Goal: Task Accomplishment & Management: Complete application form

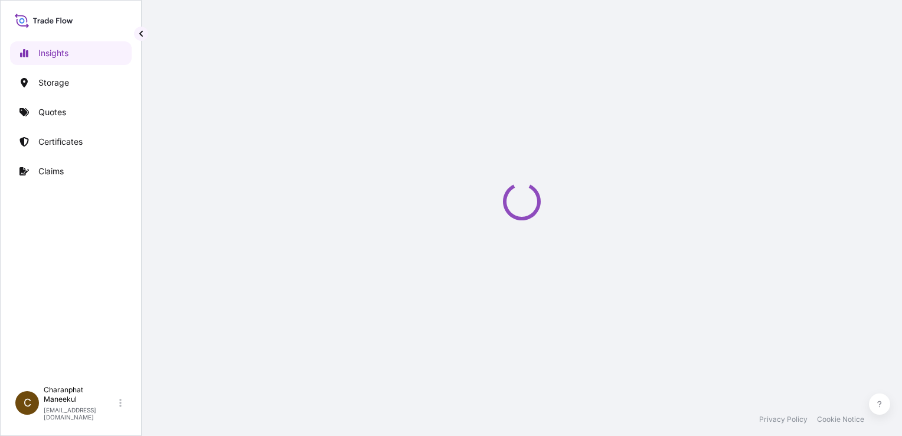
select select "2025"
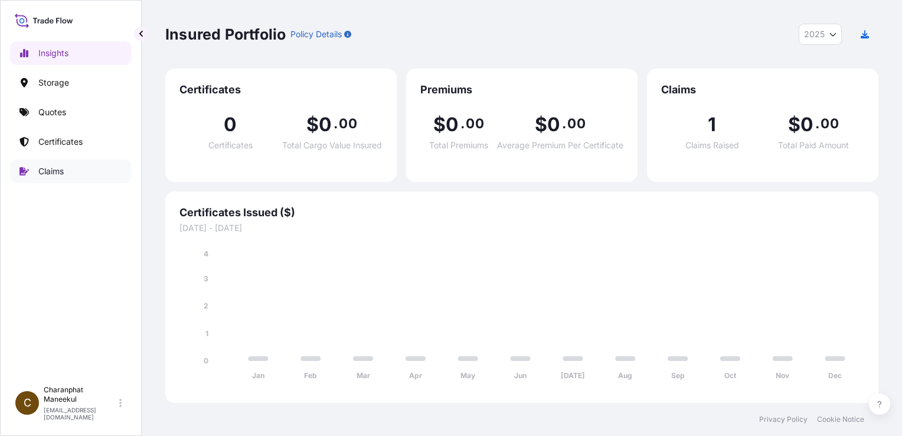
click at [54, 176] on p "Claims" at bounding box center [50, 171] width 25 height 12
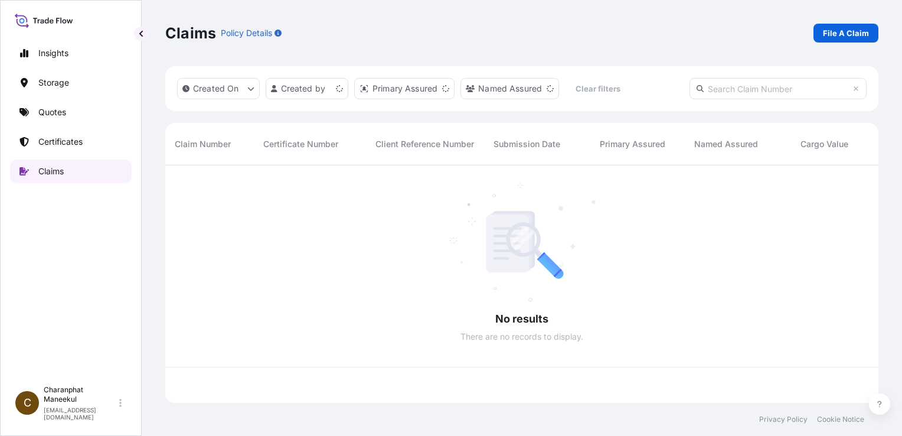
scroll to position [235, 704]
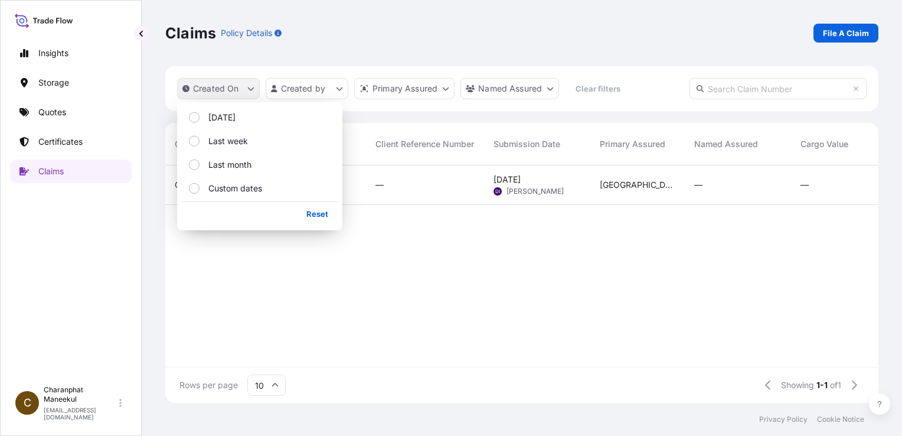
click at [239, 91] on button "Created On" at bounding box center [218, 88] width 83 height 21
click at [228, 115] on p "[DATE]" at bounding box center [221, 118] width 27 height 12
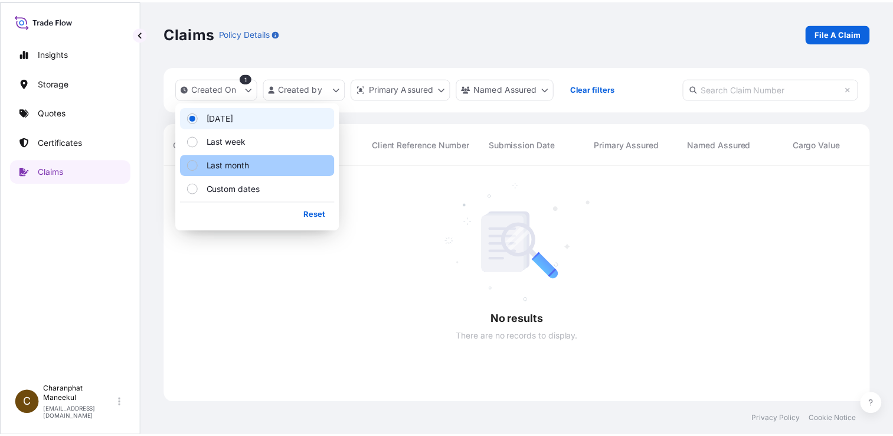
scroll to position [271, 704]
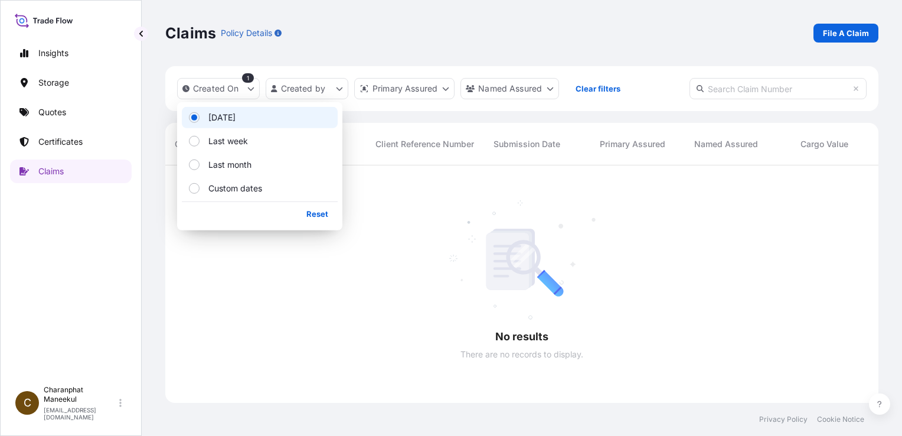
click at [347, 258] on div at bounding box center [678, 283] width 1027 height 237
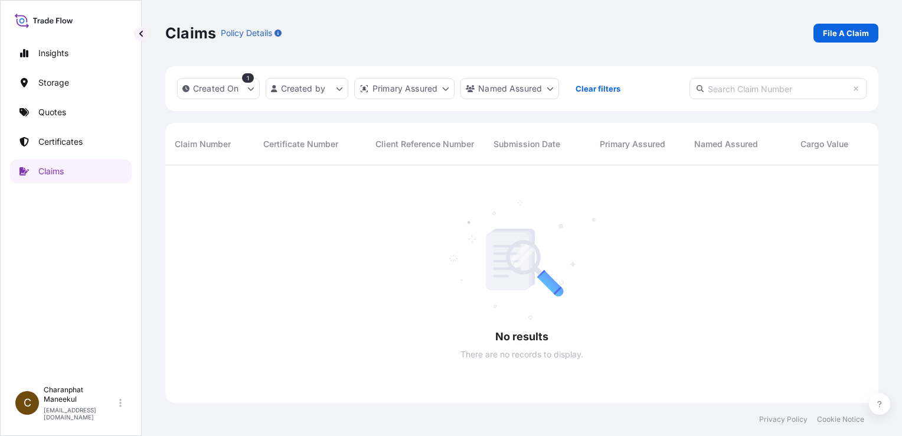
click at [210, 146] on span "Claim Number" at bounding box center [203, 144] width 56 height 12
click at [829, 32] on p "File A Claim" at bounding box center [846, 33] width 46 height 12
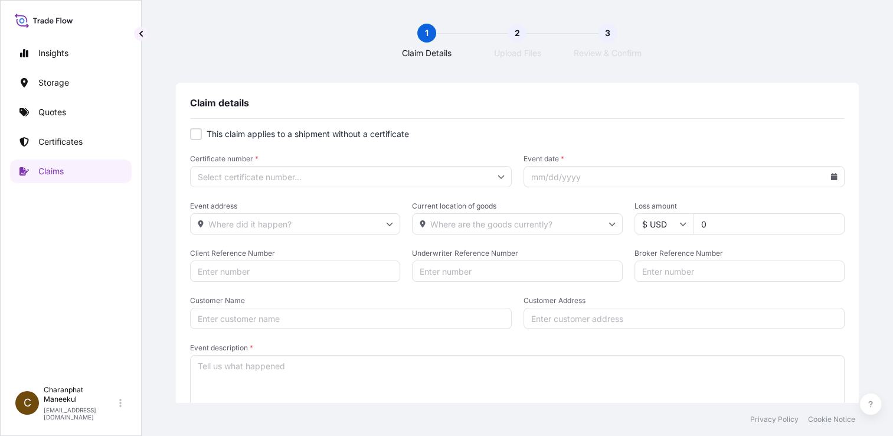
click at [200, 138] on label "This claim applies to a shipment without a certificate" at bounding box center [517, 134] width 655 height 12
checkbox input "true"
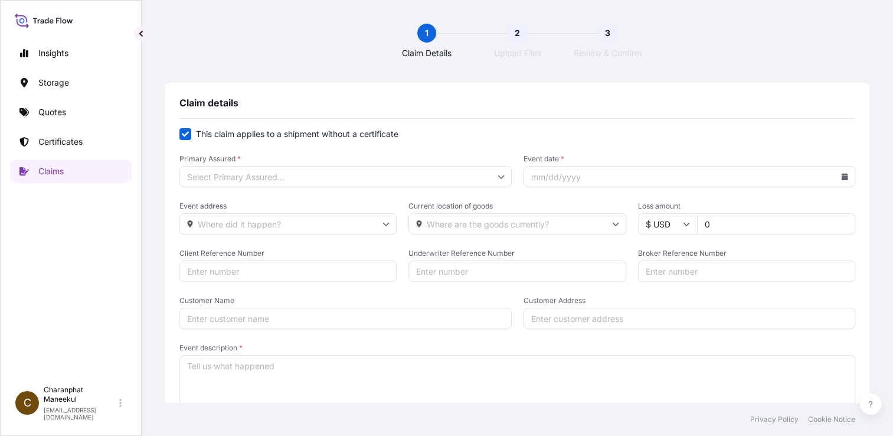
click at [499, 176] on icon at bounding box center [501, 176] width 7 height 7
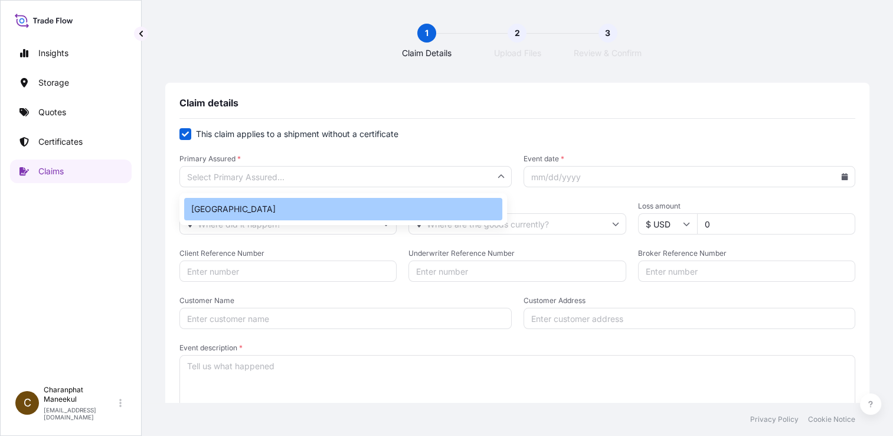
click at [279, 208] on div "[GEOGRAPHIC_DATA]" at bounding box center [343, 209] width 318 height 22
type input "[GEOGRAPHIC_DATA]"
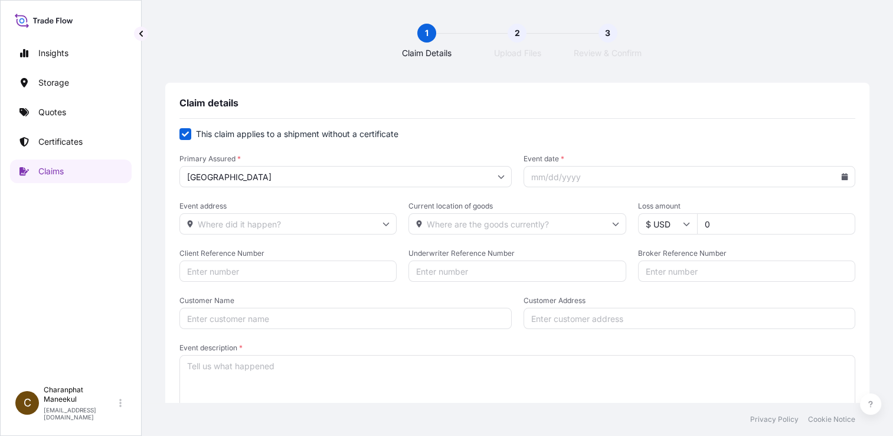
click at [385, 223] on icon at bounding box center [386, 225] width 6 height 4
click at [543, 177] on input "Event date *" at bounding box center [690, 176] width 332 height 21
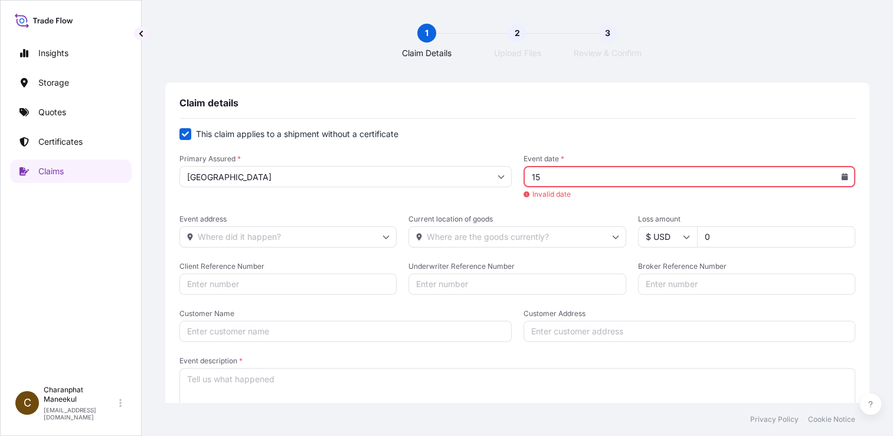
type input "1"
click at [605, 210] on form "This claim applies to a shipment without a certificate Primary Assured * [GEOGR…" at bounding box center [517, 278] width 676 height 301
click at [288, 241] on input "Event address" at bounding box center [287, 236] width 217 height 21
click at [842, 177] on icon at bounding box center [845, 176] width 6 height 7
drag, startPoint x: 584, startPoint y: 181, endPoint x: 499, endPoint y: 177, distance: 85.1
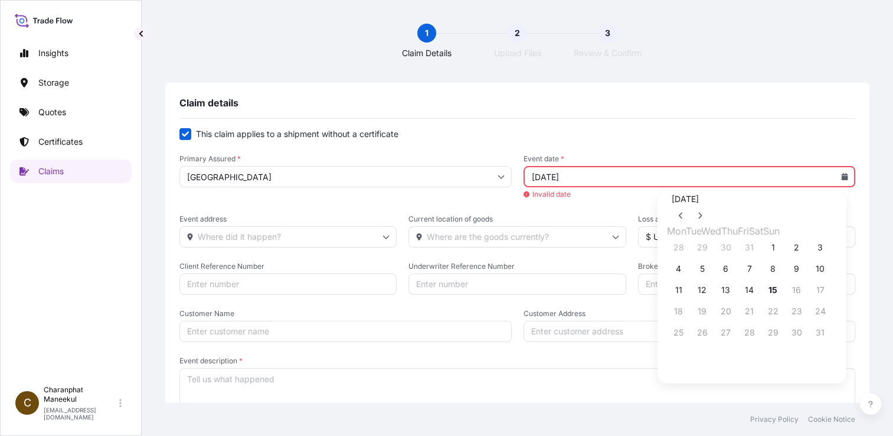
click at [499, 177] on div "Primary Assured * [GEOGRAPHIC_DATA] Event date * [DATE] Invalid date" at bounding box center [517, 177] width 676 height 46
click at [842, 178] on icon at bounding box center [845, 176] width 6 height 7
click at [684, 212] on icon at bounding box center [681, 215] width 5 height 7
click at [669, 278] on button "7" at bounding box center [678, 268] width 19 height 19
type input "[DATE]"
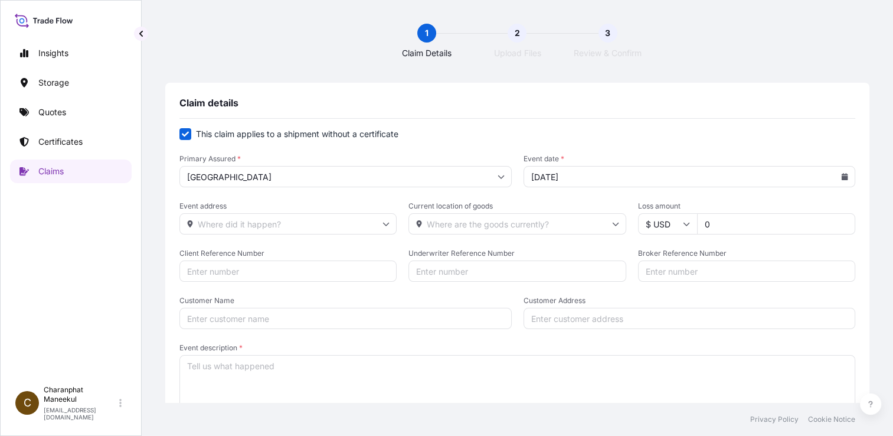
click at [612, 223] on icon at bounding box center [615, 223] width 7 height 7
type input "[GEOGRAPHIC_DATA]"
click at [652, 300] on span "Customer Address" at bounding box center [690, 300] width 332 height 9
click at [652, 308] on input "Customer Address" at bounding box center [690, 318] width 332 height 21
click at [683, 221] on icon at bounding box center [686, 223] width 7 height 7
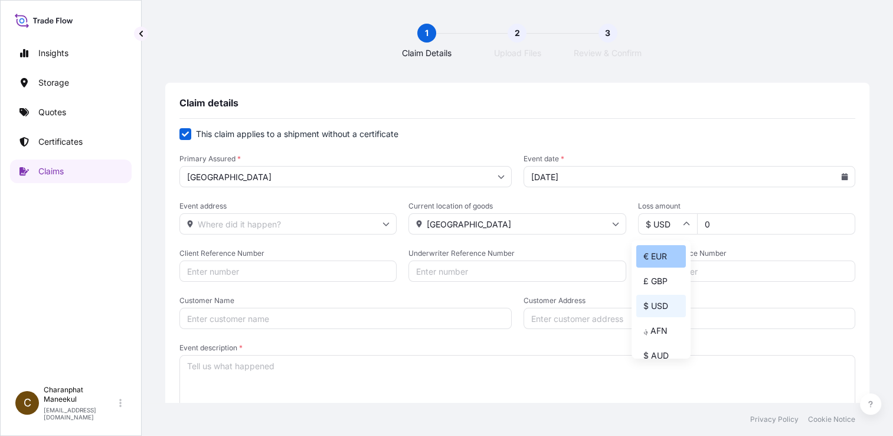
click at [671, 254] on div "€ EUR" at bounding box center [661, 256] width 50 height 22
type input "€ EUR"
click at [716, 224] on input "0" at bounding box center [776, 223] width 158 height 21
type input "1564"
click at [716, 275] on input "Broker Reference Number" at bounding box center [746, 270] width 217 height 21
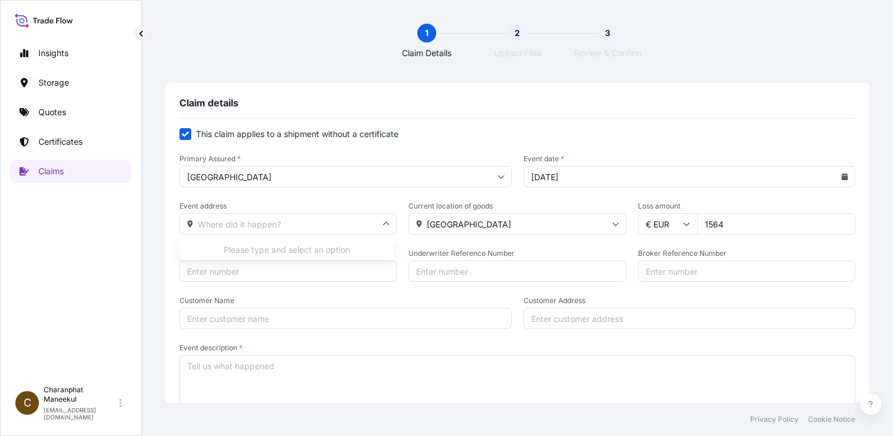
click at [303, 224] on input "Event address" at bounding box center [287, 223] width 217 height 21
click at [360, 321] on input "Customer Name" at bounding box center [345, 318] width 332 height 21
click at [214, 224] on input "Event address" at bounding box center [287, 223] width 217 height 21
paste input "Branch Office (Map [GEOGRAPHIC_DATA]) : [STREET_ADDRESS]"
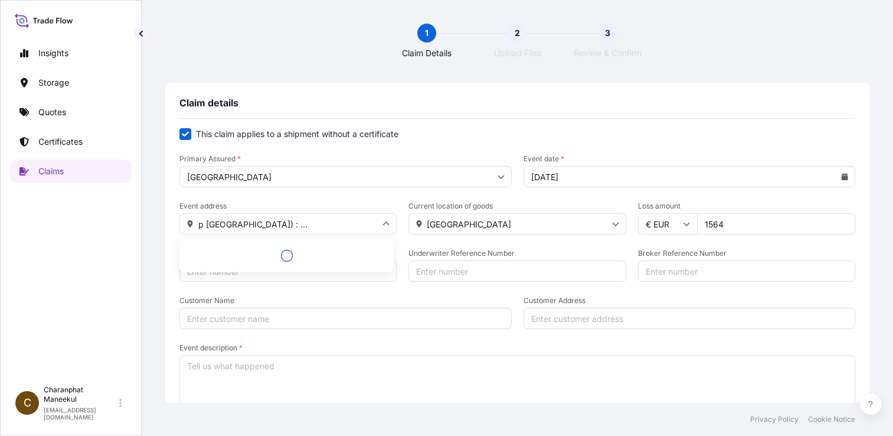
click at [195, 221] on input "Branch Office (Map [GEOGRAPHIC_DATA]) : [STREET_ADDRESS]" at bounding box center [287, 223] width 217 height 21
click at [201, 223] on input "Branch Office (Map [GEOGRAPHIC_DATA]) : [STREET_ADDRESS]" at bounding box center [287, 223] width 217 height 21
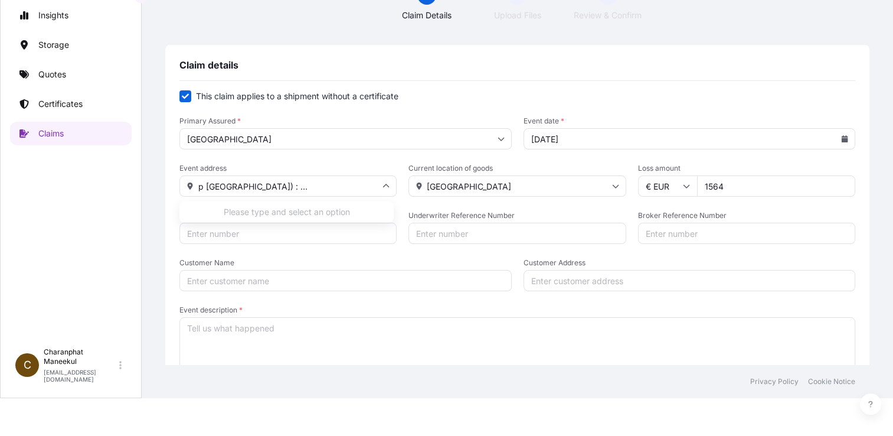
scroll to position [58, 0]
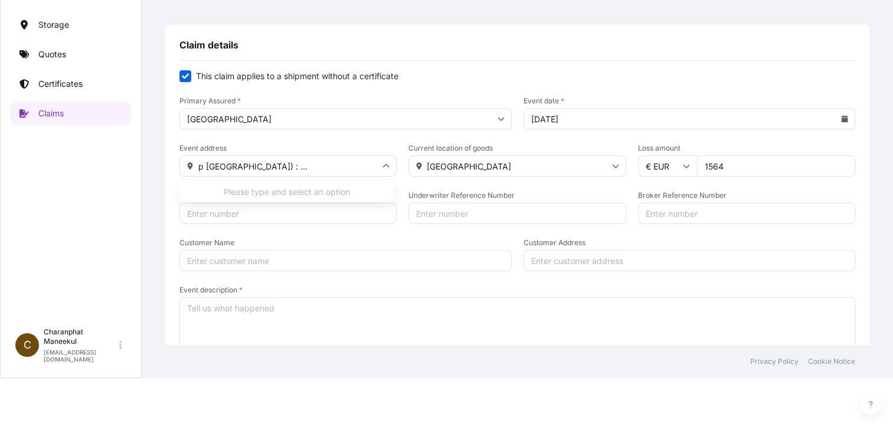
type input "Branch Office (Map [GEOGRAPHIC_DATA]) : [STREET_ADDRESS]"
click at [290, 257] on input "Customer Name" at bounding box center [345, 260] width 332 height 21
click at [287, 209] on input "Client Reference Number" at bounding box center [287, 212] width 217 height 21
click at [243, 210] on input "Client Reference Number" at bounding box center [287, 212] width 217 height 21
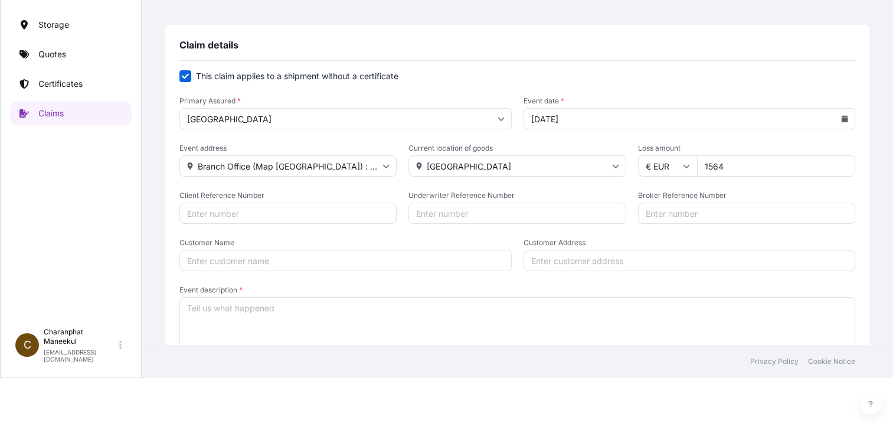
paste input "CL IL01/2025"
type input "CL IL01/2025"
click at [460, 211] on input "Underwriter Reference Number" at bounding box center [517, 212] width 217 height 21
click at [431, 212] on input "Underwriter Reference Number" at bounding box center [517, 212] width 217 height 21
paste input "PO no. 2415399997 item 10"
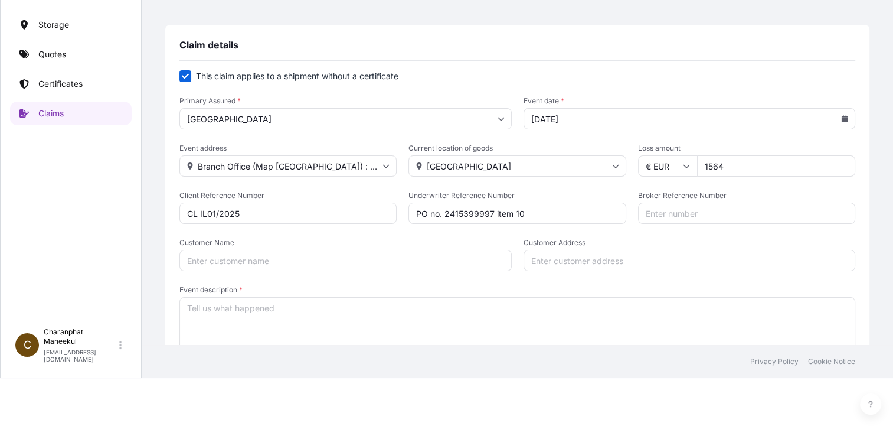
type input "PO no. 2415399997 item 10"
click at [666, 214] on input "Broker Reference Number" at bounding box center [746, 212] width 217 height 21
click at [681, 217] on input "Broker Reference Number" at bounding box center [746, 212] width 217 height 21
paste input "TH1031028855"
type input "TH1031028855"
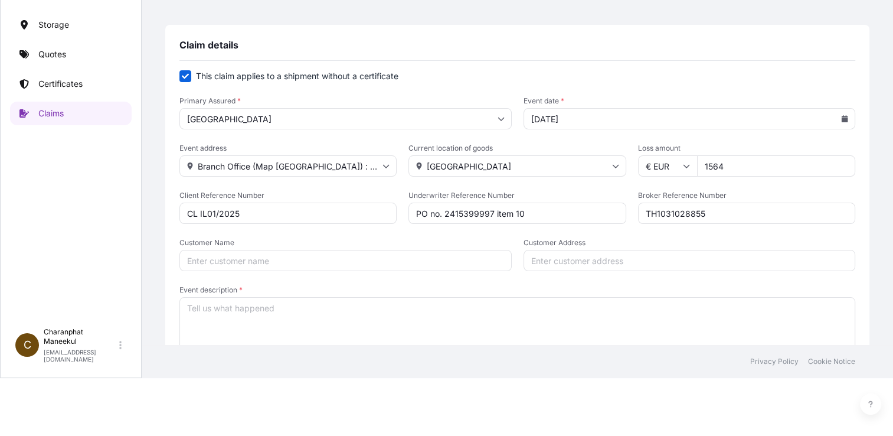
click at [269, 262] on input "Customer Name" at bounding box center [345, 260] width 332 height 21
click at [246, 259] on input "Customer Name" at bounding box center [345, 260] width 332 height 21
paste input "[GEOGRAPHIC_DATA] ([GEOGRAPHIC_DATA]) Co., Ltd."
type input "[GEOGRAPHIC_DATA] ([GEOGRAPHIC_DATA]) Co., Ltd."
click at [570, 259] on input "Customer Address" at bounding box center [690, 260] width 332 height 21
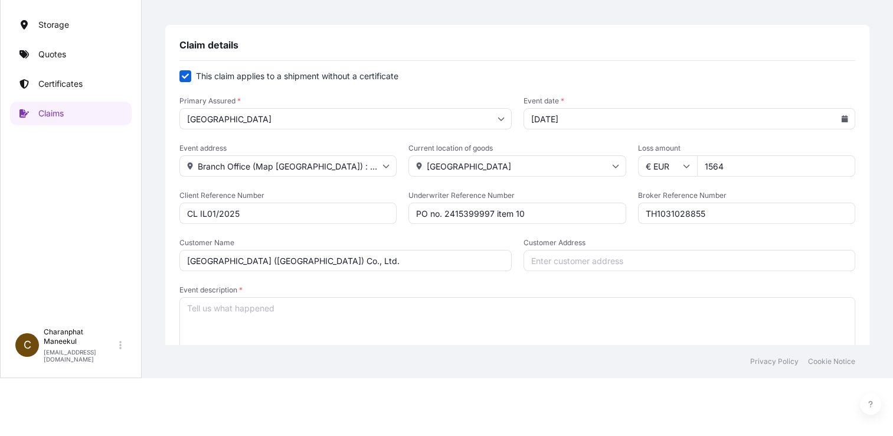
click at [602, 259] on input "Customer Address" at bounding box center [690, 260] width 332 height 21
paste input "[STREET_ADDRESS]"
type input "[STREET_ADDRESS]"
click at [316, 309] on textarea "Event description *" at bounding box center [517, 326] width 676 height 59
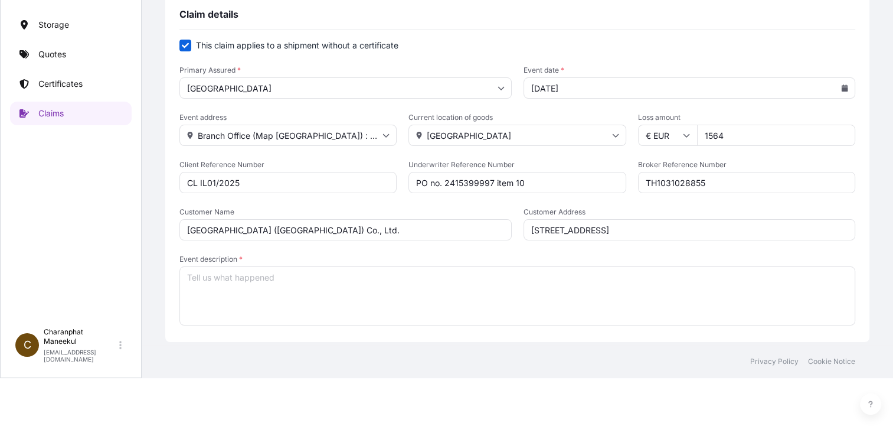
scroll to position [118, 0]
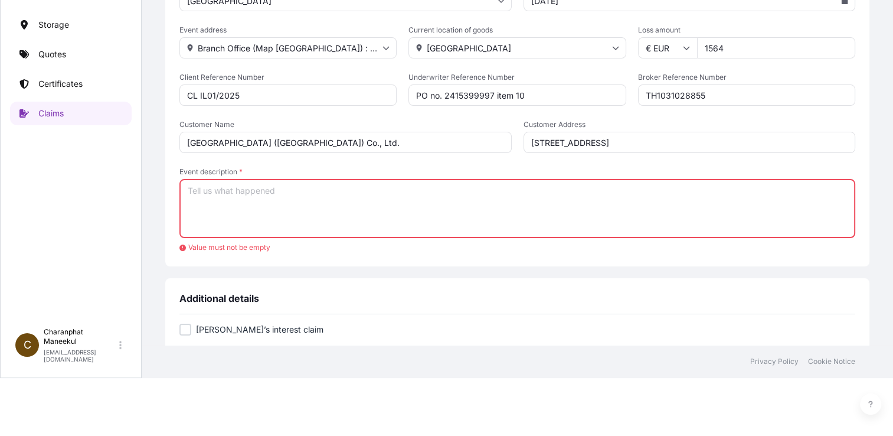
click at [207, 202] on textarea "Event description *" at bounding box center [517, 208] width 676 height 59
paste textarea "Damaged goods"
type textarea "Damaged goods"
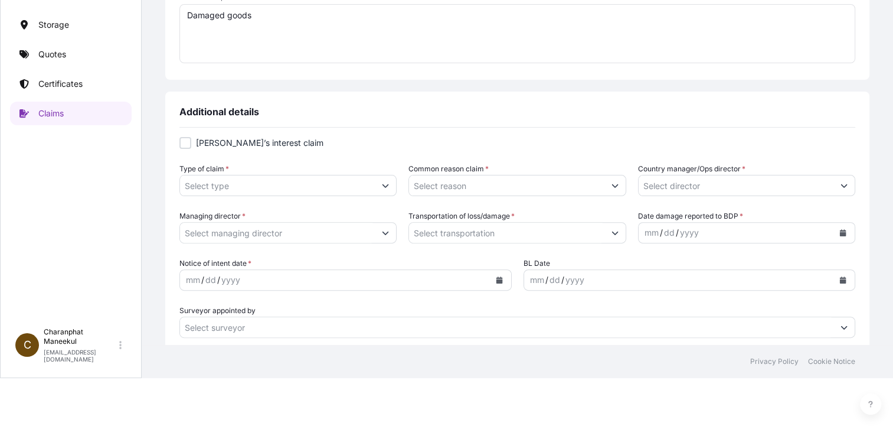
scroll to position [295, 0]
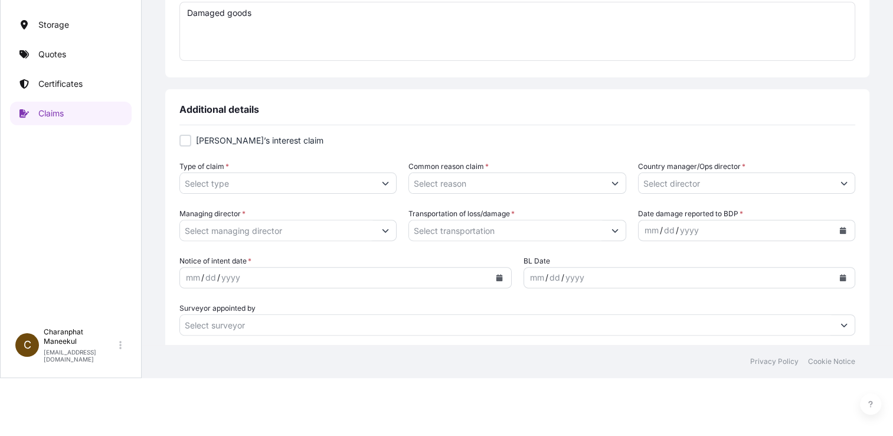
click at [187, 144] on div at bounding box center [185, 141] width 12 height 12
checkbox input "true"
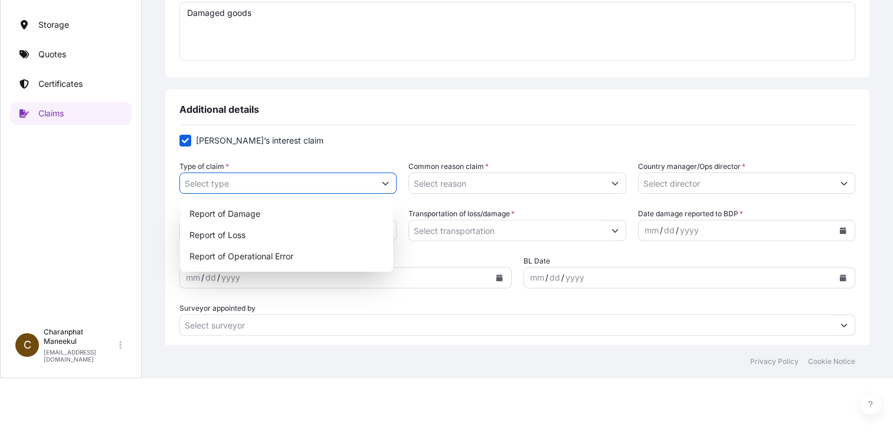
click at [382, 185] on icon "Show suggestions" at bounding box center [385, 182] width 7 height 7
click at [254, 215] on div "Report of Damage" at bounding box center [287, 213] width 204 height 21
type input "Report of Damage"
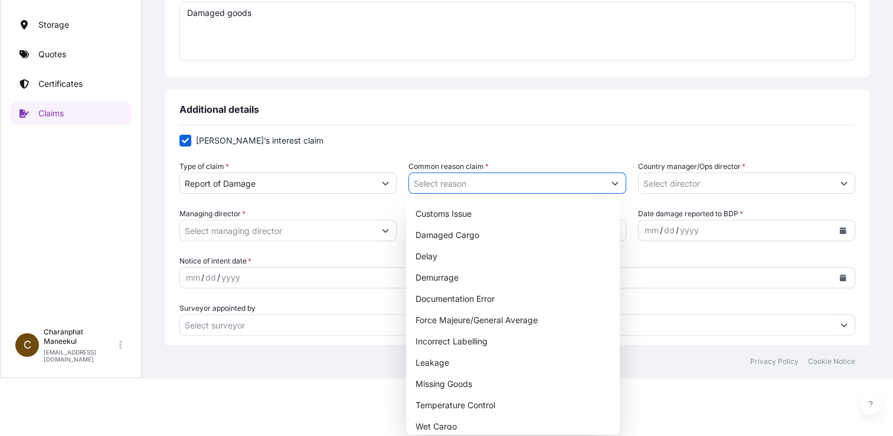
click at [612, 182] on icon "Show suggestions" at bounding box center [615, 182] width 7 height 7
click at [469, 237] on div "Damaged Cargo" at bounding box center [513, 234] width 204 height 21
type input "Damaged Cargo"
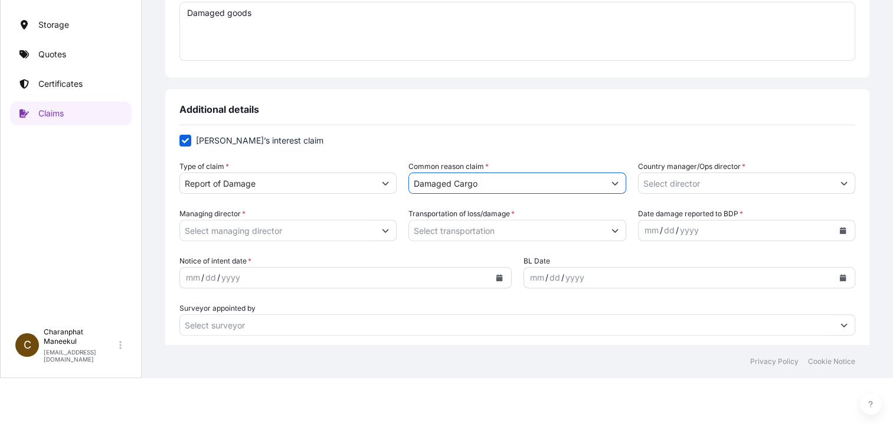
click at [841, 184] on icon "Show suggestions" at bounding box center [844, 182] width 7 height 7
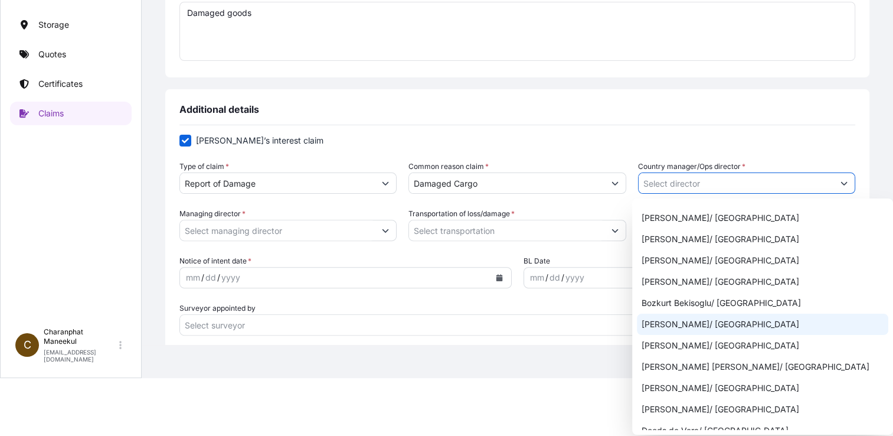
scroll to position [59, 0]
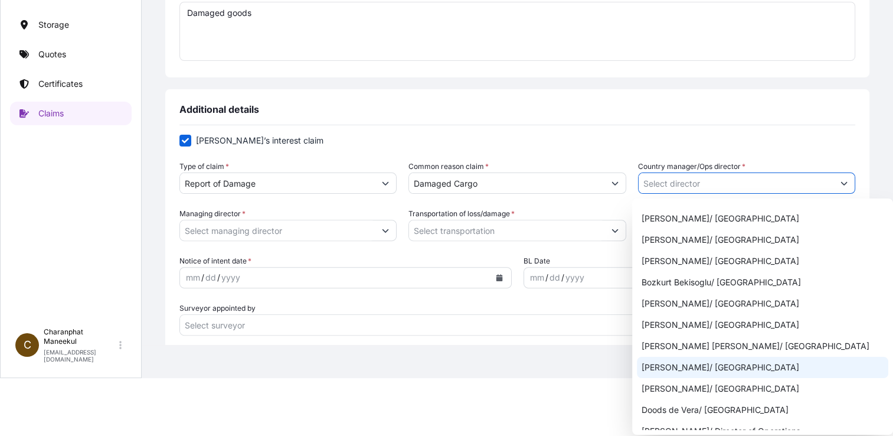
click at [693, 373] on div "[PERSON_NAME]/ [GEOGRAPHIC_DATA]" at bounding box center [762, 367] width 251 height 21
type input "[PERSON_NAME]/ [GEOGRAPHIC_DATA]"
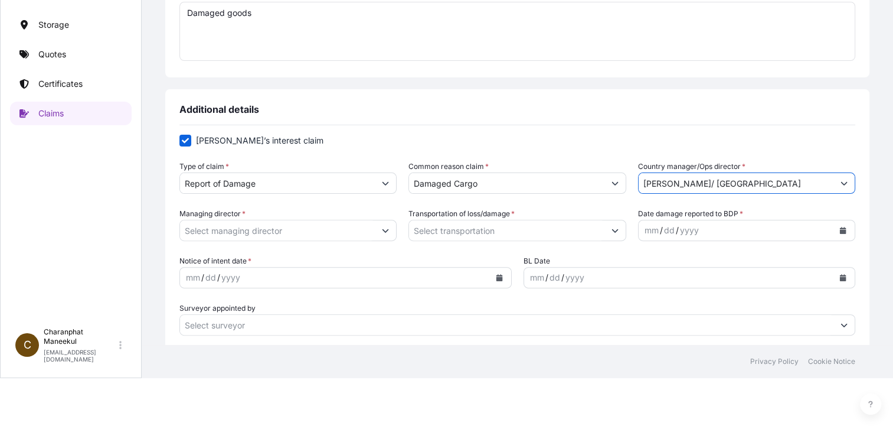
click at [386, 231] on button "Show suggestions" at bounding box center [385, 230] width 21 height 21
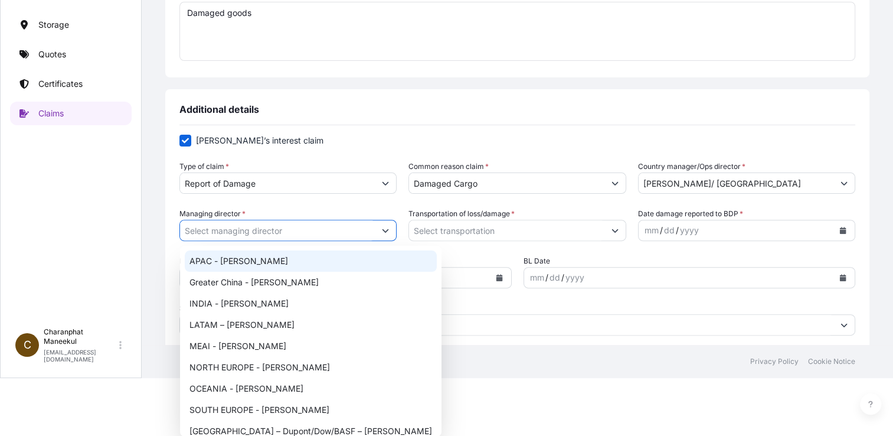
click at [262, 263] on div "APAC - [PERSON_NAME]" at bounding box center [311, 260] width 252 height 21
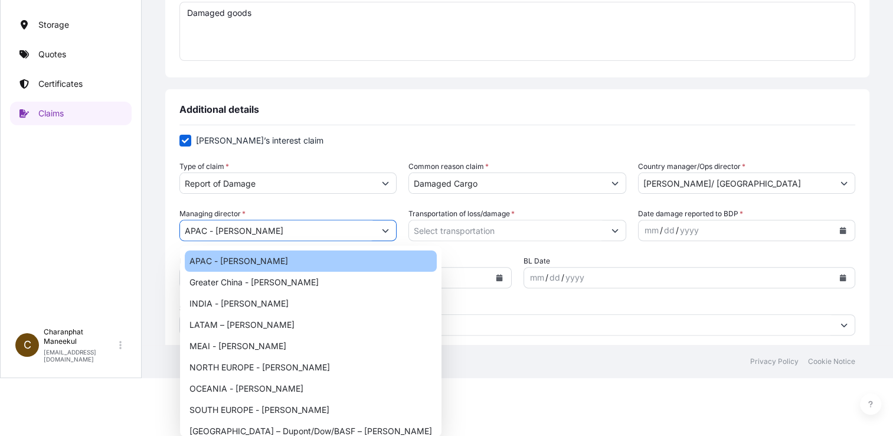
type input "APAC - [PERSON_NAME]"
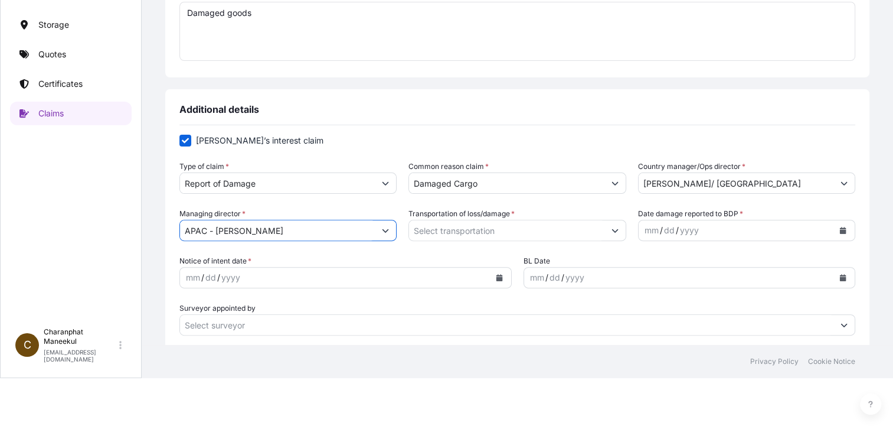
click at [612, 230] on icon "Show suggestions" at bounding box center [615, 230] width 7 height 7
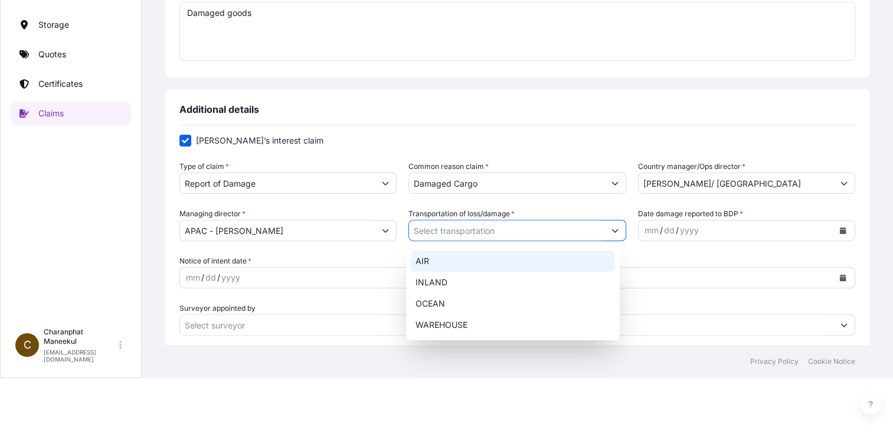
click at [438, 266] on div "AIR" at bounding box center [513, 260] width 204 height 21
type input "AIR"
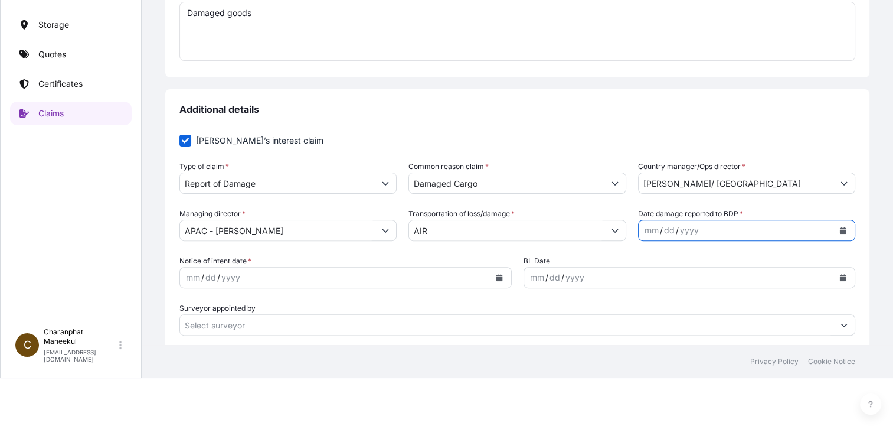
click at [840, 230] on icon "Calendar" at bounding box center [843, 230] width 6 height 7
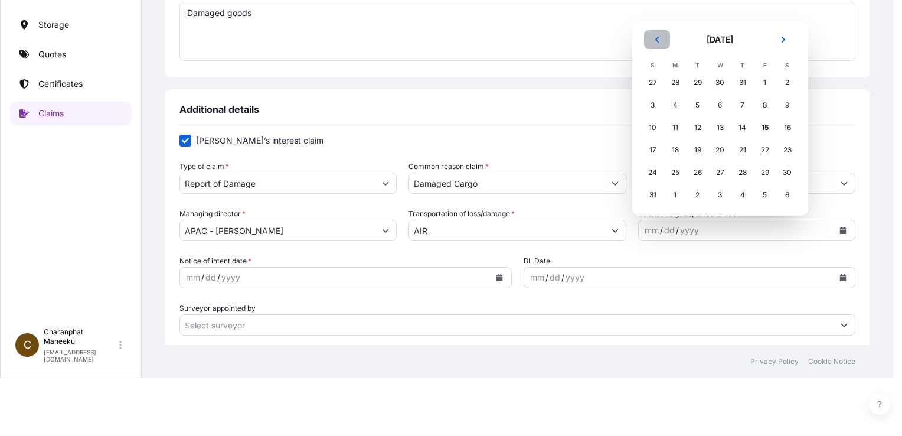
click at [654, 39] on icon "Previous" at bounding box center [657, 39] width 7 height 7
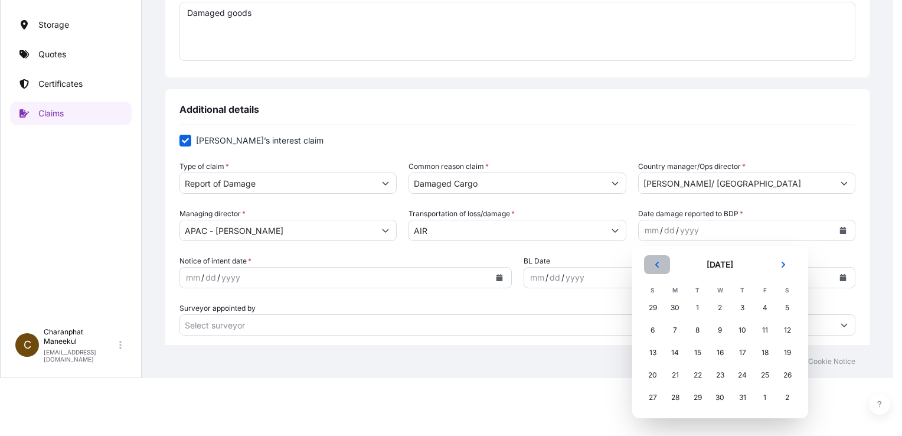
click at [654, 265] on icon "Previous" at bounding box center [657, 264] width 7 height 7
click at [698, 327] on div "8" at bounding box center [697, 329] width 21 height 21
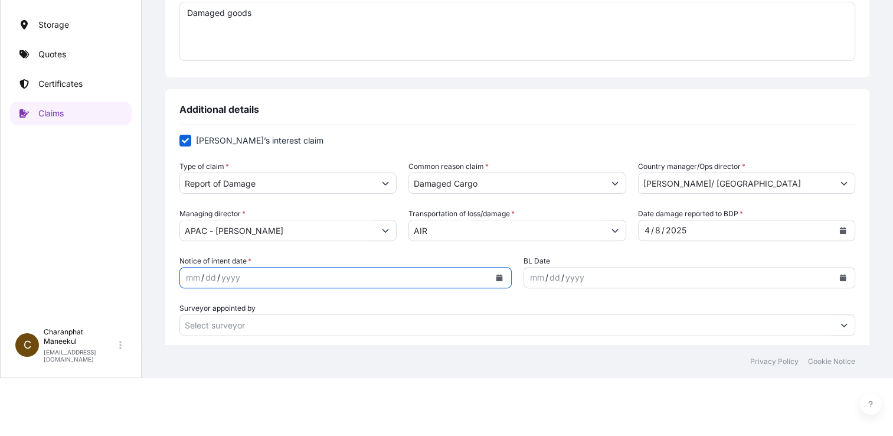
click at [496, 279] on icon "Calendar" at bounding box center [499, 277] width 6 height 7
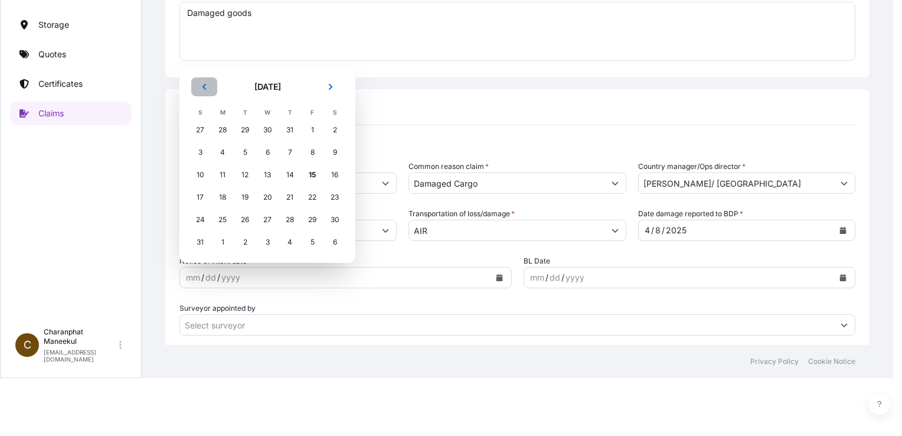
click at [205, 86] on icon "Previous" at bounding box center [204, 86] width 7 height 7
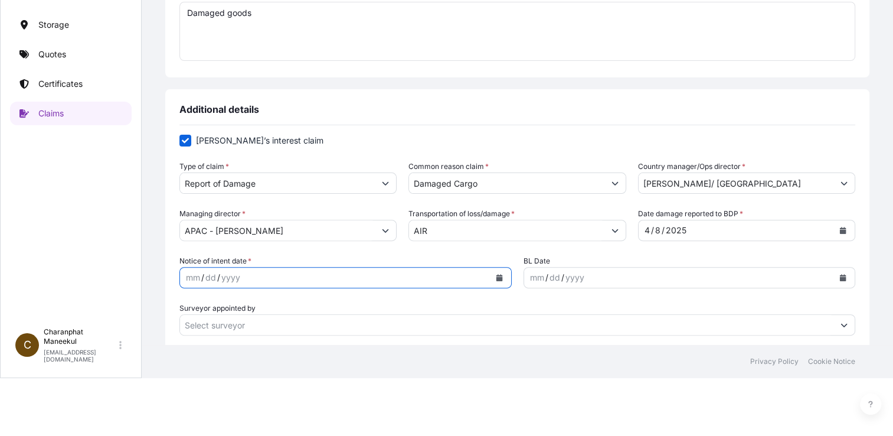
click at [496, 277] on icon "Calendar" at bounding box center [499, 277] width 6 height 7
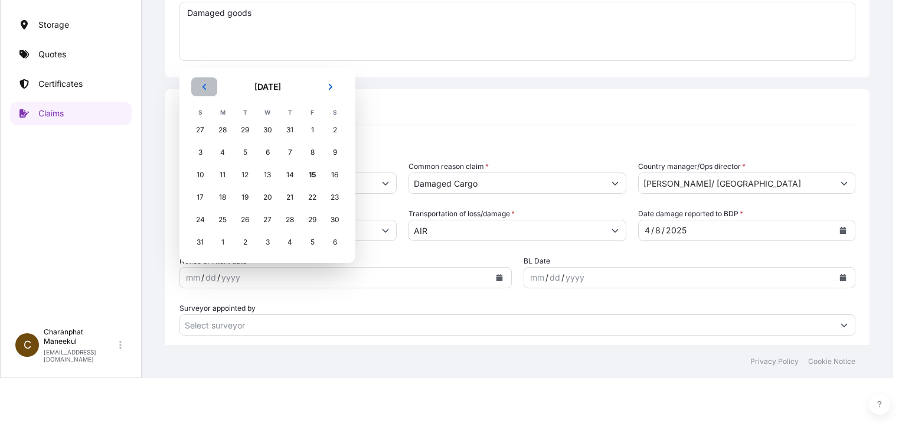
click at [202, 90] on icon "Previous" at bounding box center [204, 86] width 7 height 7
click at [199, 109] on button "Previous" at bounding box center [204, 109] width 26 height 19
click at [309, 151] on div "4" at bounding box center [312, 152] width 21 height 21
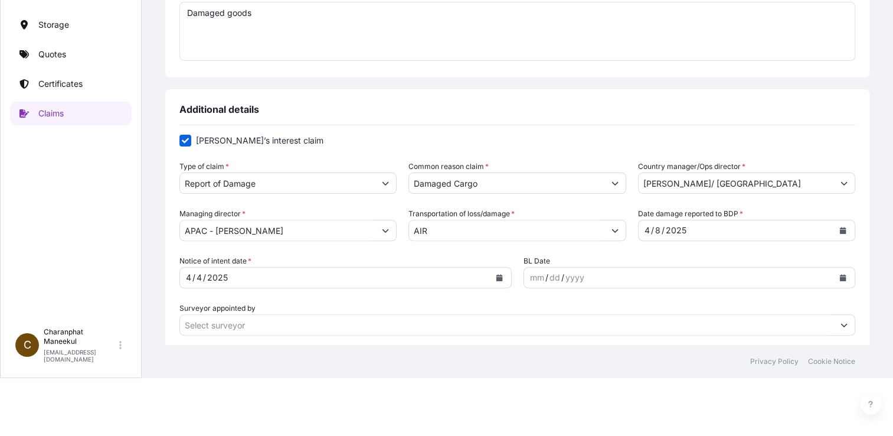
click at [840, 276] on icon "Calendar" at bounding box center [843, 277] width 7 height 7
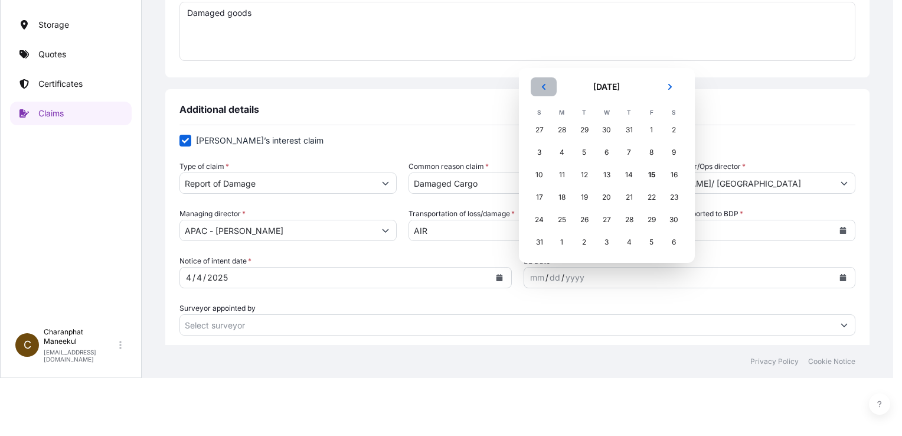
click at [547, 87] on icon "Previous" at bounding box center [543, 86] width 7 height 7
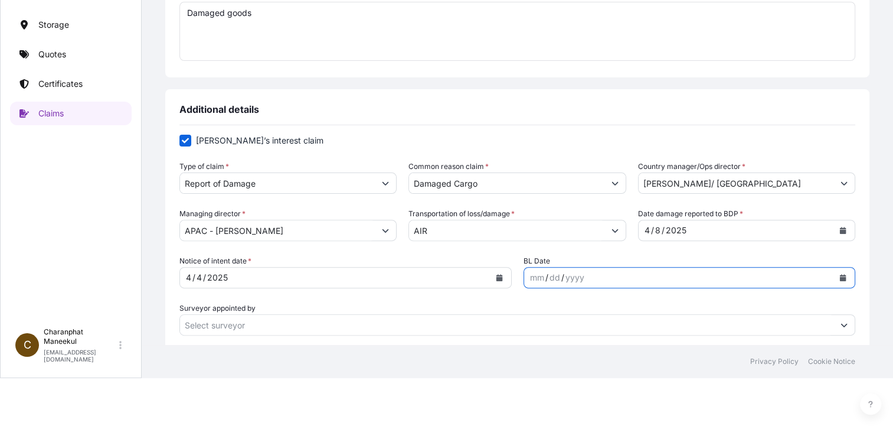
click at [840, 275] on icon "Calendar" at bounding box center [843, 277] width 7 height 7
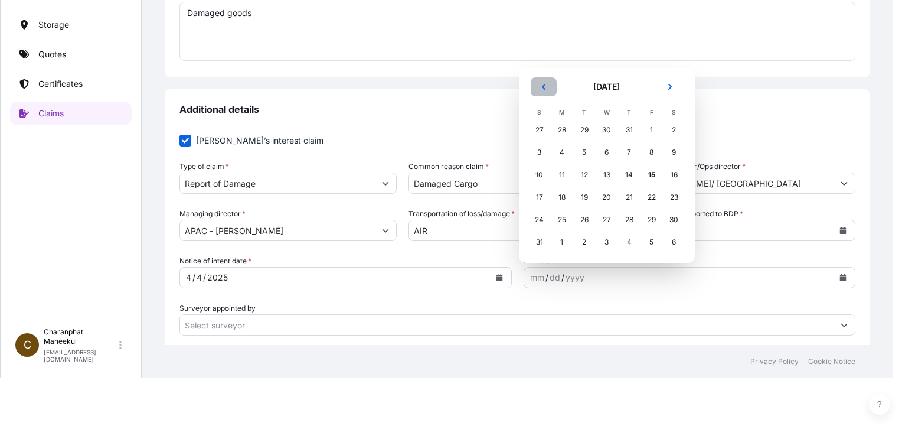
click at [545, 88] on icon "Previous" at bounding box center [543, 86] width 7 height 7
click at [544, 112] on icon "Previous" at bounding box center [544, 109] width 4 height 6
click at [650, 153] on div "4" at bounding box center [651, 152] width 21 height 21
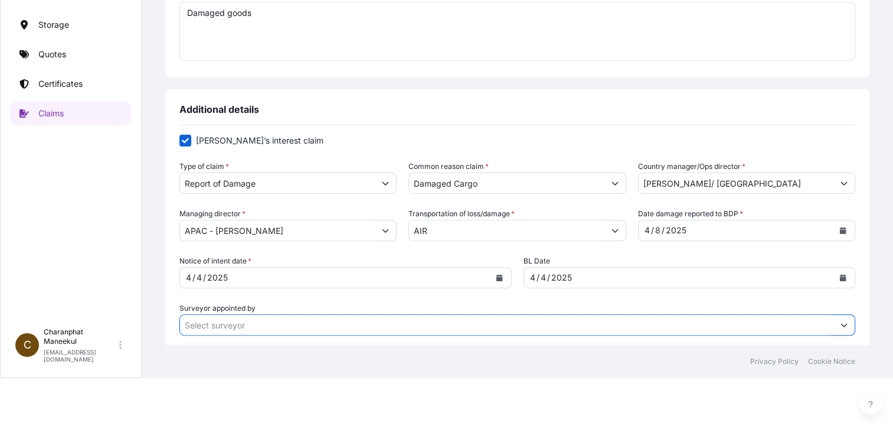
click at [269, 324] on input "Surveyor appointed by" at bounding box center [507, 324] width 654 height 21
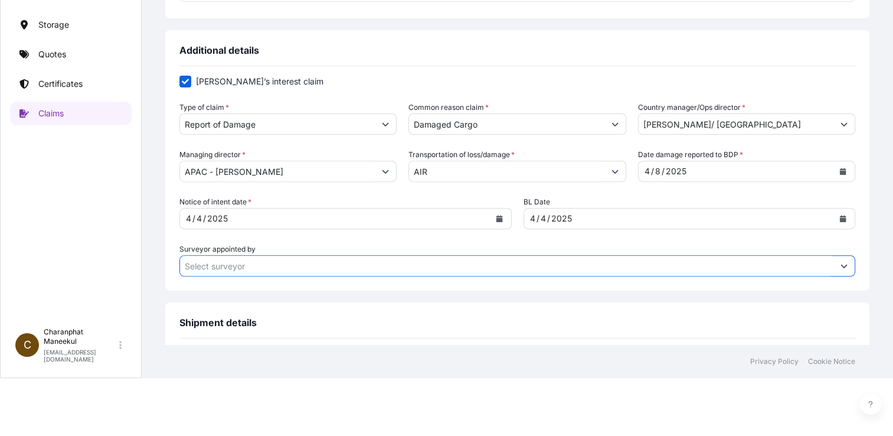
click at [841, 264] on icon "Show suggestions" at bounding box center [844, 265] width 7 height 7
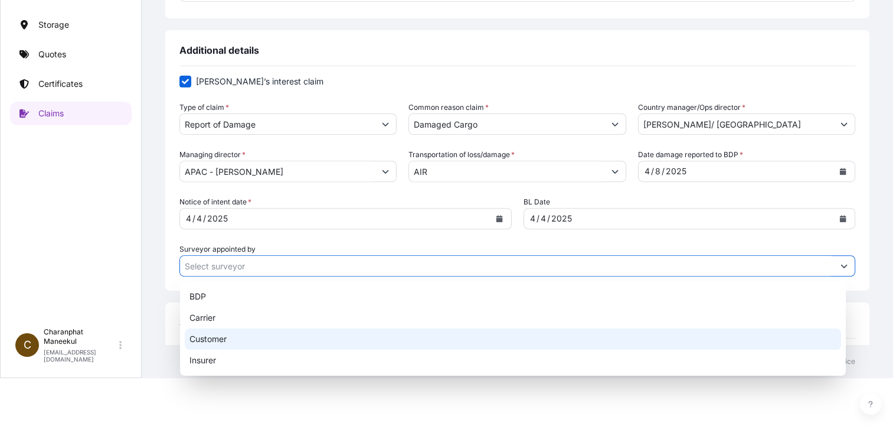
click at [232, 335] on div "Customer" at bounding box center [513, 338] width 656 height 21
type input "Customer"
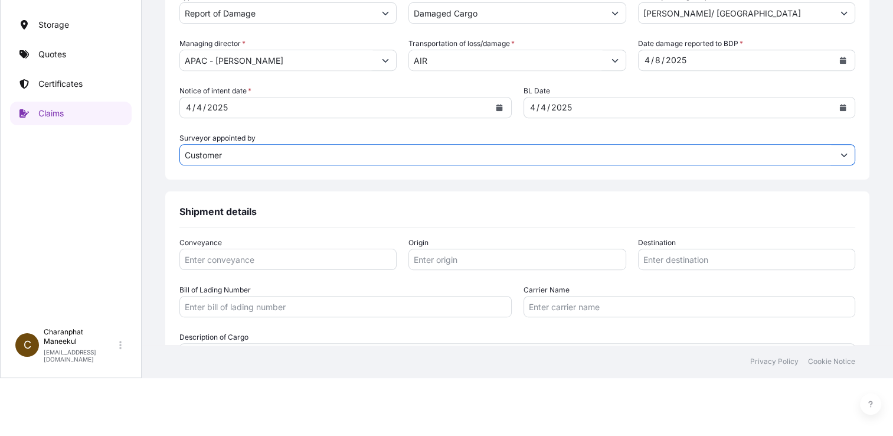
scroll to position [472, 0]
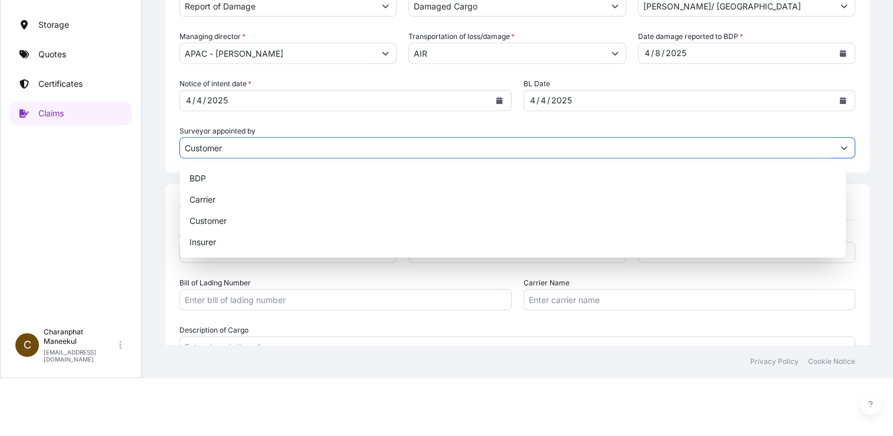
click at [841, 147] on icon "Show suggestions" at bounding box center [844, 148] width 6 height 4
click at [861, 267] on div "1 Claim Details 2 Upload Files 3 Review & Confirm Claim details This claim appl…" at bounding box center [518, 143] width 752 height 403
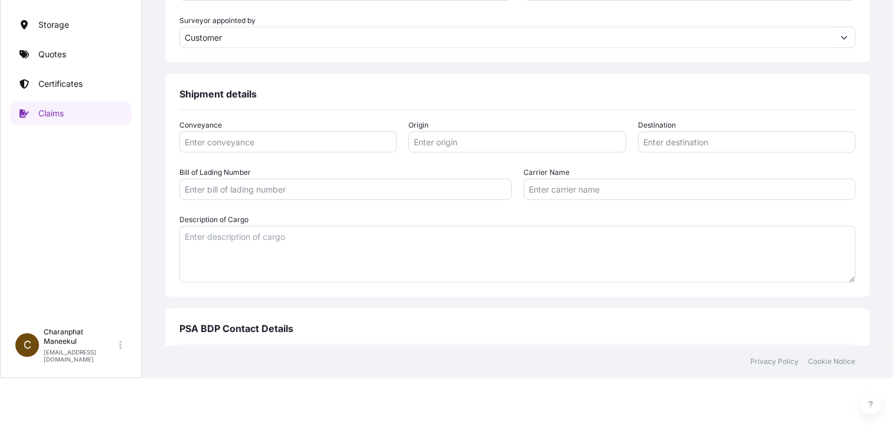
scroll to position [590, 0]
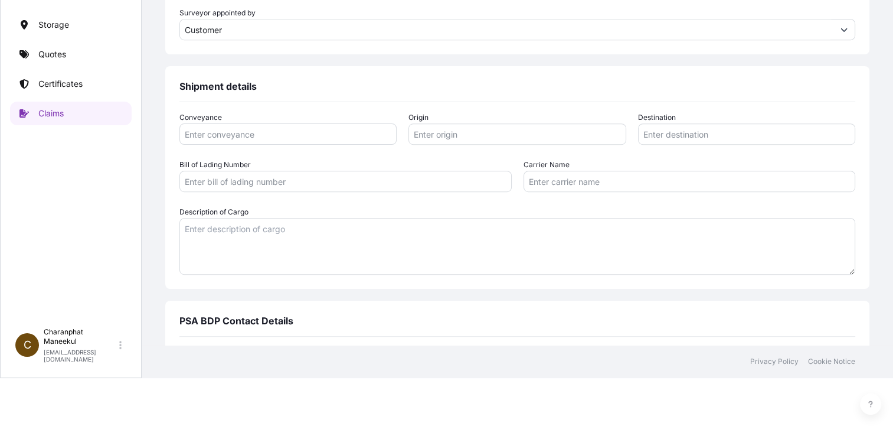
click at [351, 133] on input "Conveyance" at bounding box center [287, 133] width 217 height 21
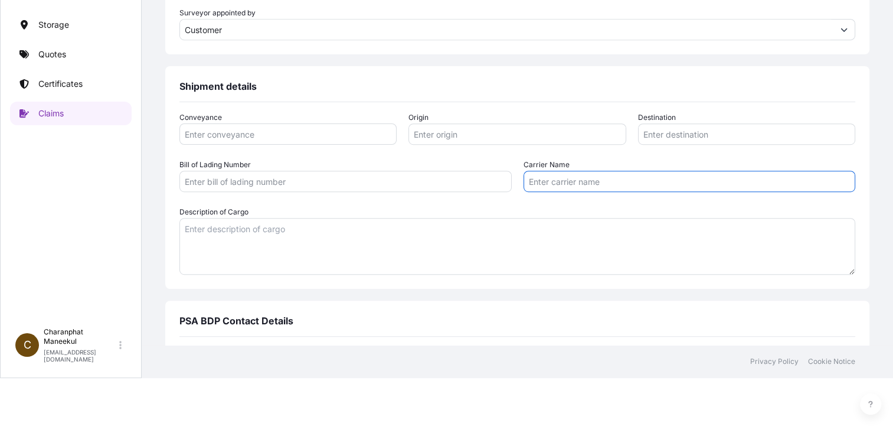
click at [540, 176] on input "Carrier Name" at bounding box center [690, 181] width 332 height 21
type input "b"
type input "BDP INTERNATIONAL GMBH"
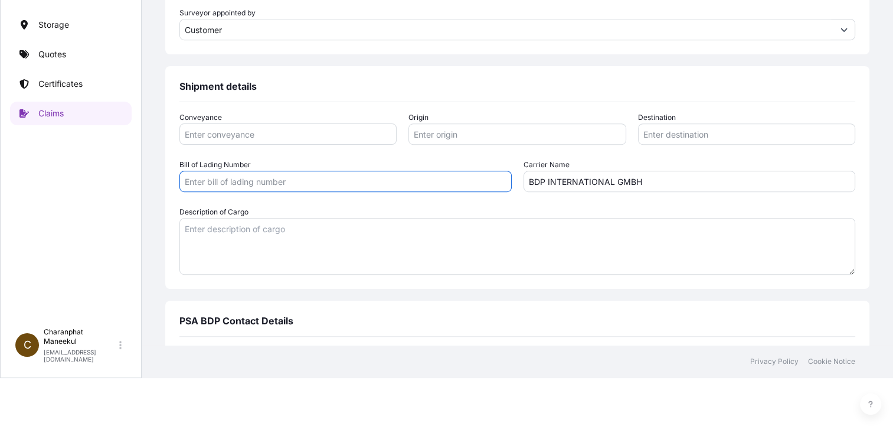
click at [246, 182] on input "Bill of Lading Number" at bounding box center [345, 181] width 332 height 21
type input "607-38057445"
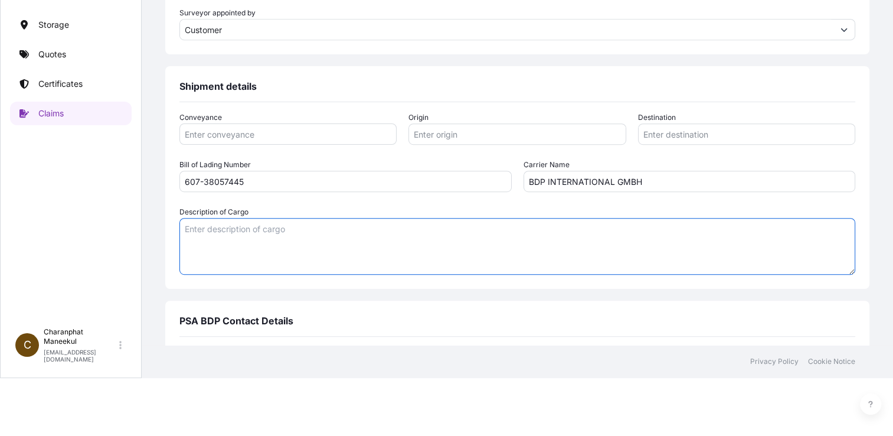
click at [255, 230] on textarea "Description of Cargo" at bounding box center [517, 246] width 676 height 57
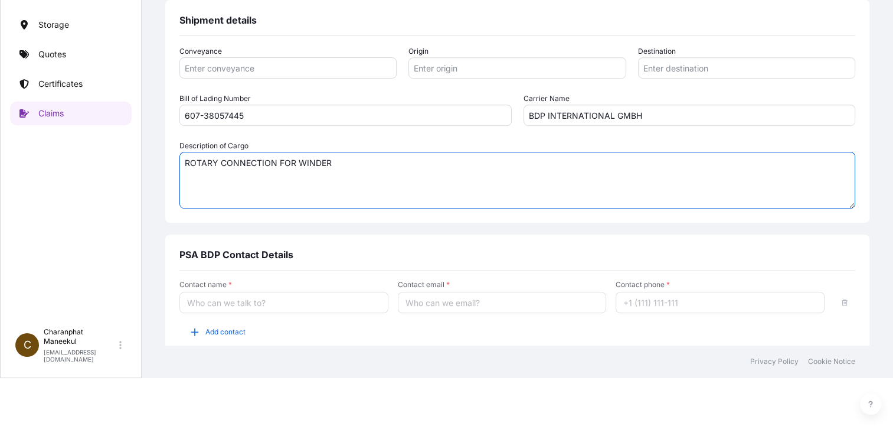
scroll to position [707, 0]
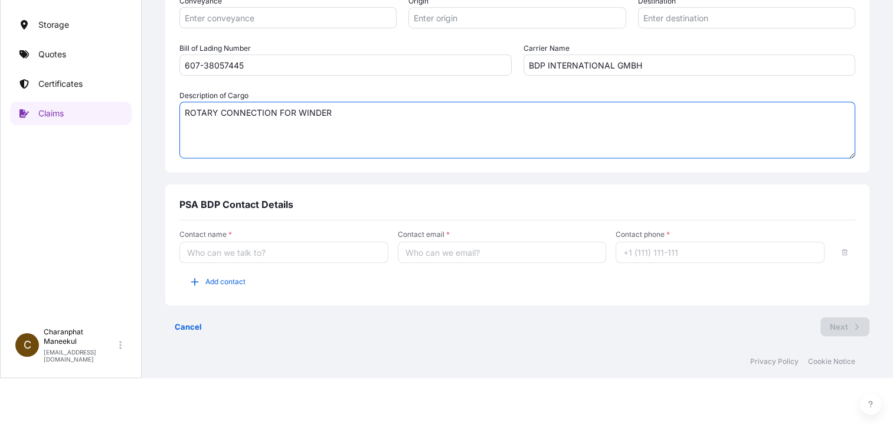
type textarea "ROTARY CONNECTION FOR WINDER"
click at [311, 252] on input "Contact name *" at bounding box center [283, 251] width 209 height 21
type input "Preeyaporn Rakwanich"
type input "[EMAIL_ADDRESS][DOMAIN_NAME]"
click at [676, 249] on input "Contact phone *" at bounding box center [720, 251] width 209 height 21
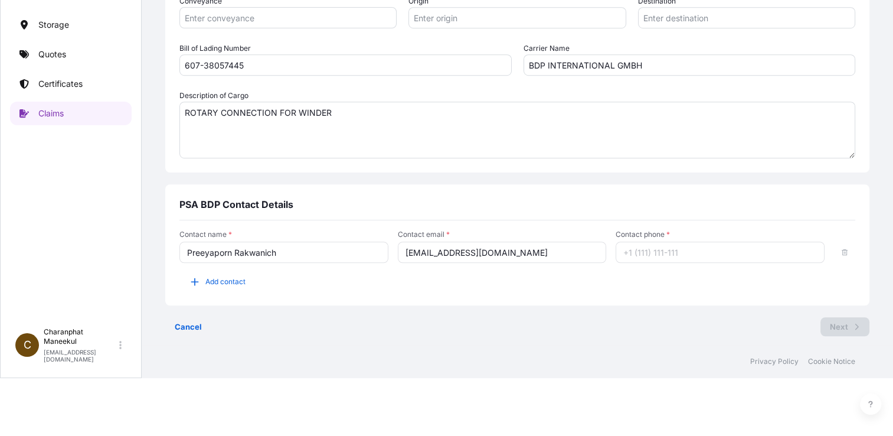
type input "[PHONE_NUMBER]"
click at [685, 254] on input "[PHONE_NUMBER]" at bounding box center [720, 251] width 209 height 21
drag, startPoint x: 685, startPoint y: 251, endPoint x: 603, endPoint y: 251, distance: 82.7
click at [604, 251] on div "Contact name * Preeyaporn Rakwanich Contact email * [EMAIL_ADDRESS][DOMAIN_NAME…" at bounding box center [517, 246] width 676 height 33
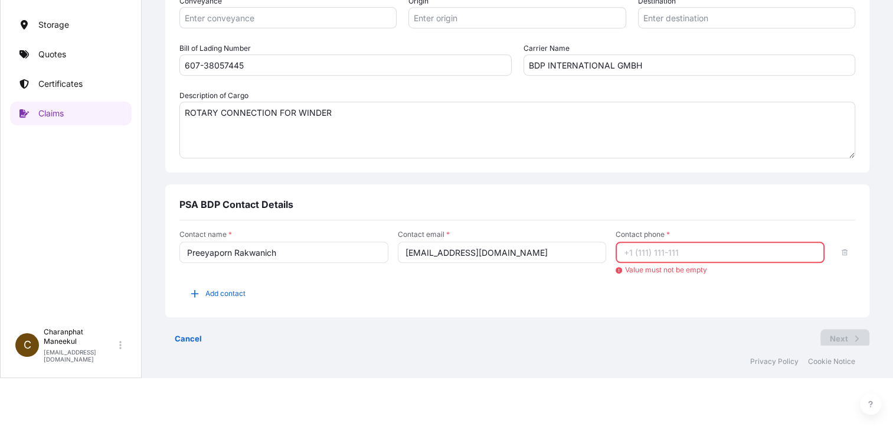
click at [632, 251] on input "Contact phone *" at bounding box center [720, 251] width 209 height 21
type input "[PHONE_NUMBER]"
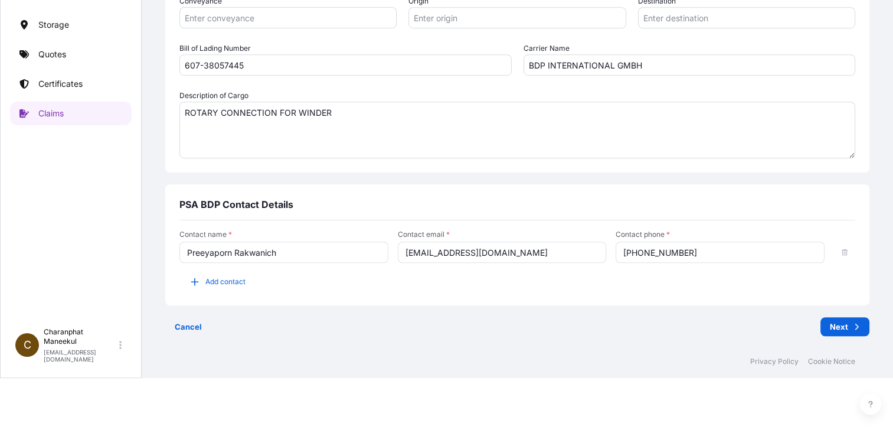
scroll to position [589, 0]
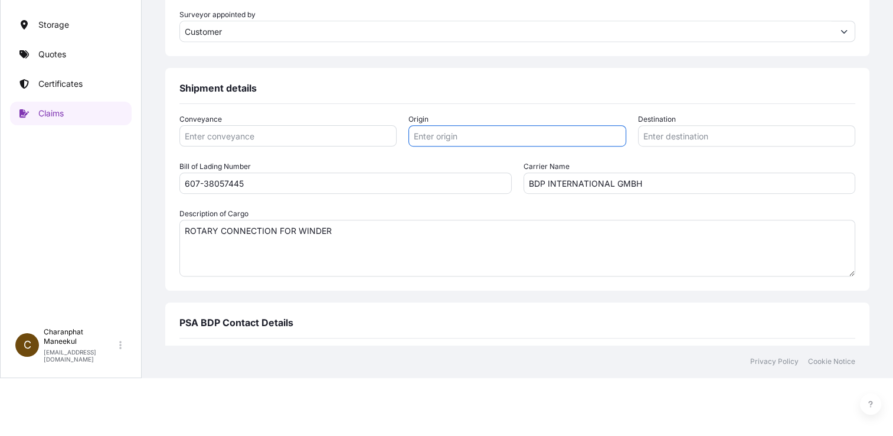
click at [463, 136] on input "Origin" at bounding box center [517, 135] width 217 height 21
click at [413, 135] on input "[GEOGRAPHIC_DATA]" at bounding box center [517, 135] width 217 height 21
type input "[GEOGRAPHIC_DATA] [GEOGRAPHIC_DATA]"
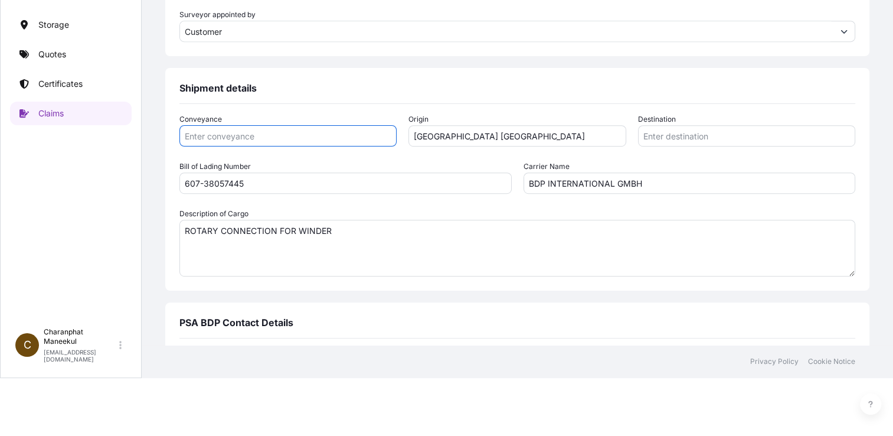
click at [241, 137] on input "Conveyance" at bounding box center [287, 135] width 217 height 21
drag, startPoint x: 199, startPoint y: 138, endPoint x: 172, endPoint y: 142, distance: 27.5
click at [177, 138] on div "Shipment details Conveyance BY AIRFREIGHT Origin [GEOGRAPHIC_DATA] [GEOGRAPHIC_…" at bounding box center [517, 179] width 704 height 223
type input "AIRFREIGHT"
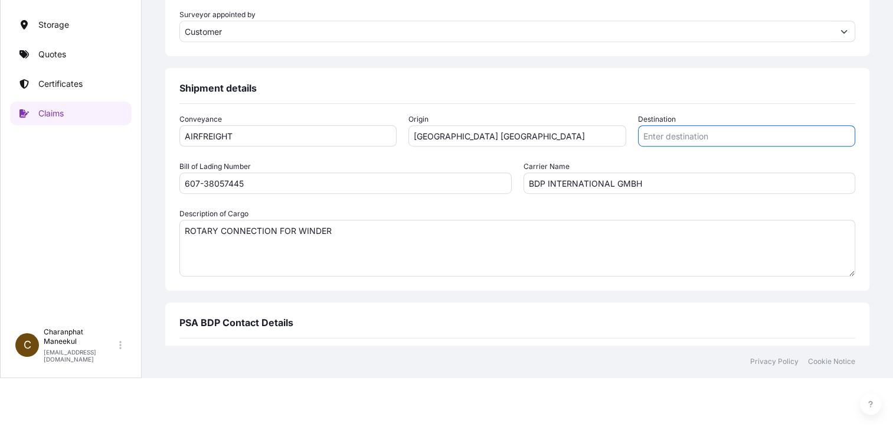
drag, startPoint x: 690, startPoint y: 132, endPoint x: 690, endPoint y: 143, distance: 10.6
click at [690, 133] on input "Destination" at bounding box center [746, 135] width 217 height 21
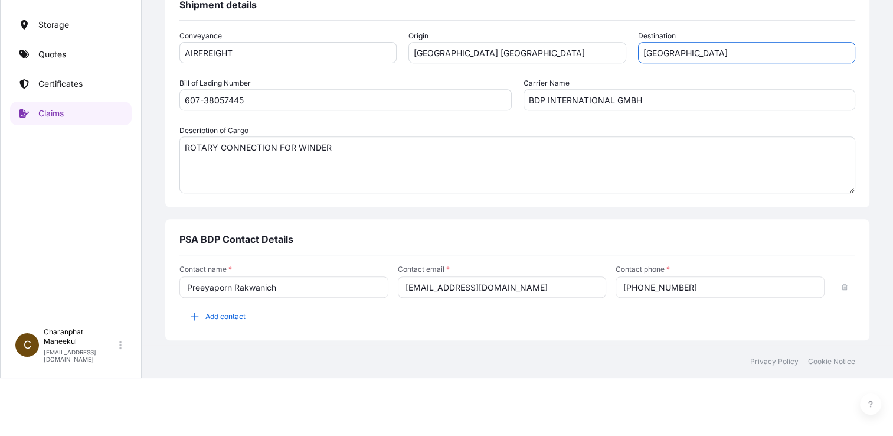
scroll to position [707, 0]
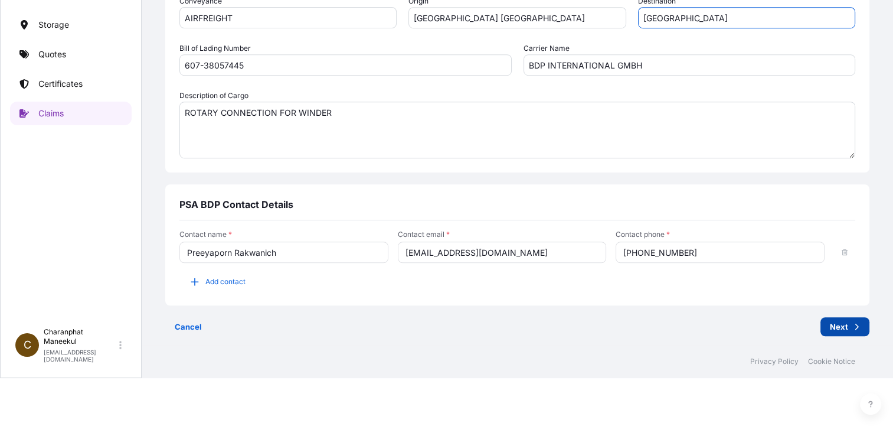
type input "[GEOGRAPHIC_DATA]"
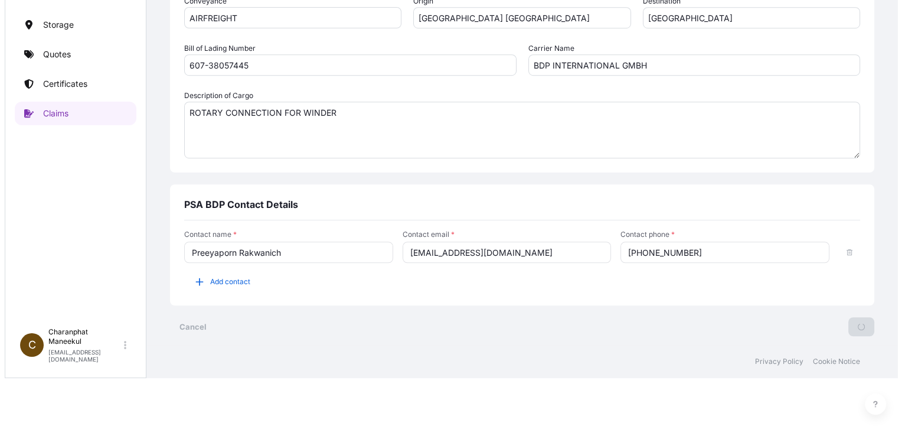
scroll to position [0, 0]
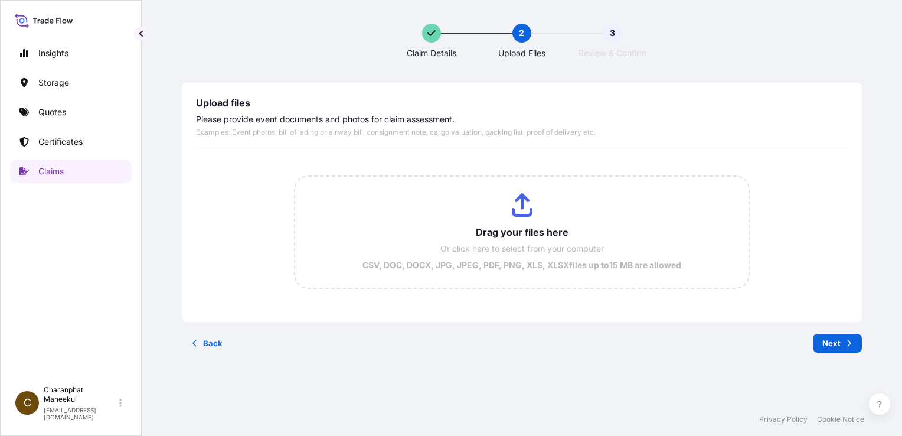
click at [517, 202] on input "Drag your files here Or click here to select from your computer CSV, DOC, DOCX,…" at bounding box center [522, 232] width 454 height 111
click at [512, 205] on input "Drag your files here Or click here to select from your computer CSV, DOC, DOCX,…" at bounding box center [522, 232] width 454 height 111
type input "C:\fakepath\Acknowledgement of Intent _ Subject-PRECLAIM 607-38057445 FRA_NBK f…"
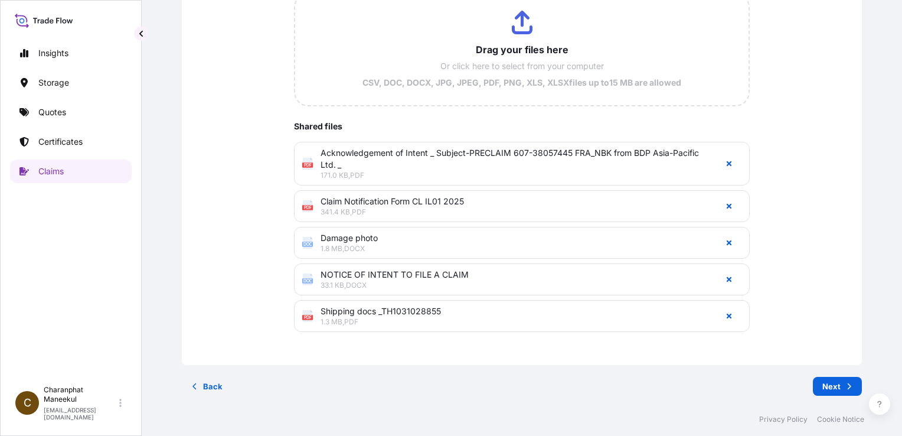
scroll to position [50, 0]
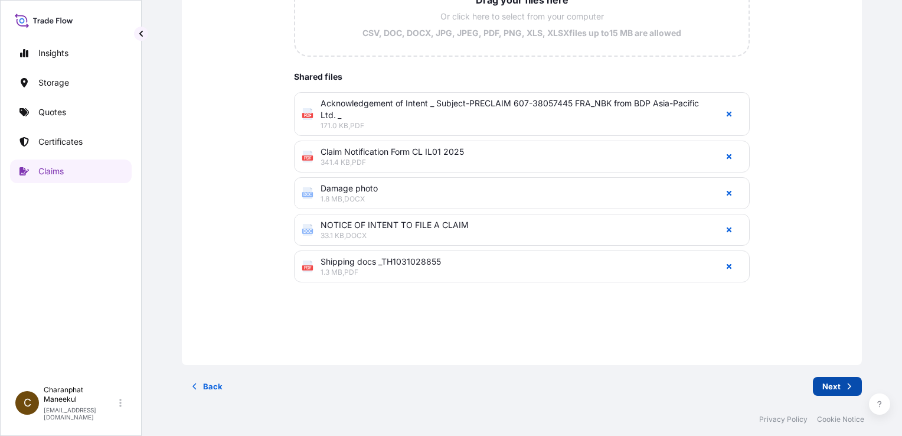
click at [828, 383] on p "Next" at bounding box center [831, 386] width 18 height 12
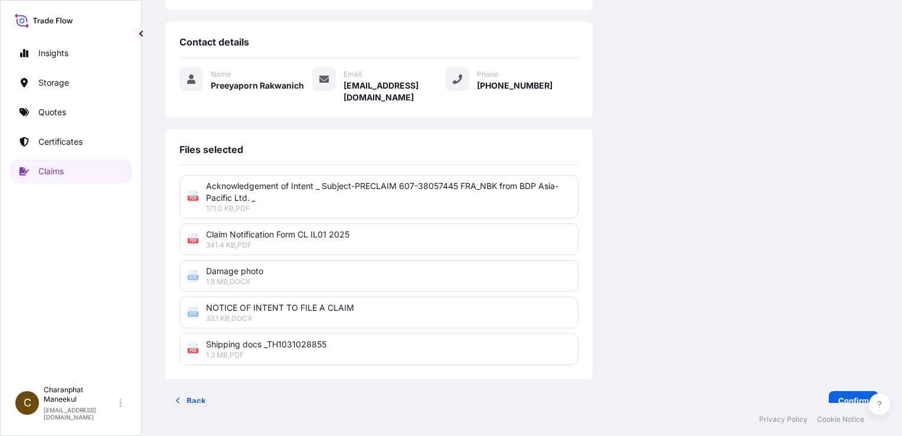
scroll to position [295, 0]
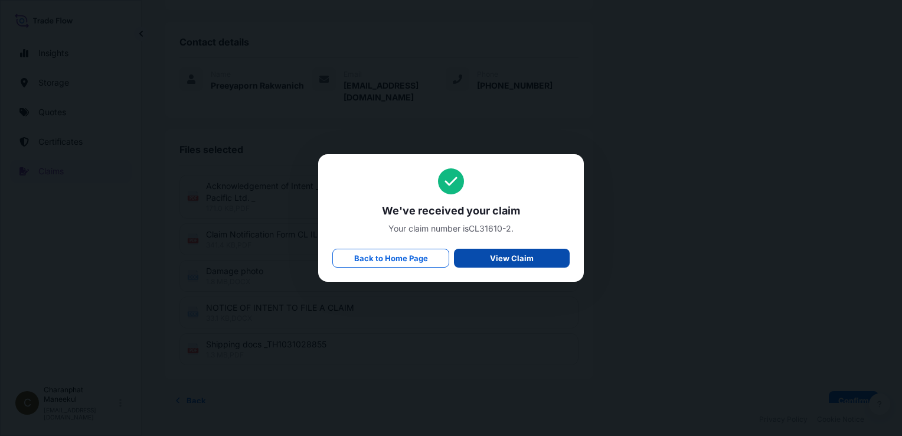
click at [496, 259] on p "View Claim" at bounding box center [512, 258] width 44 height 12
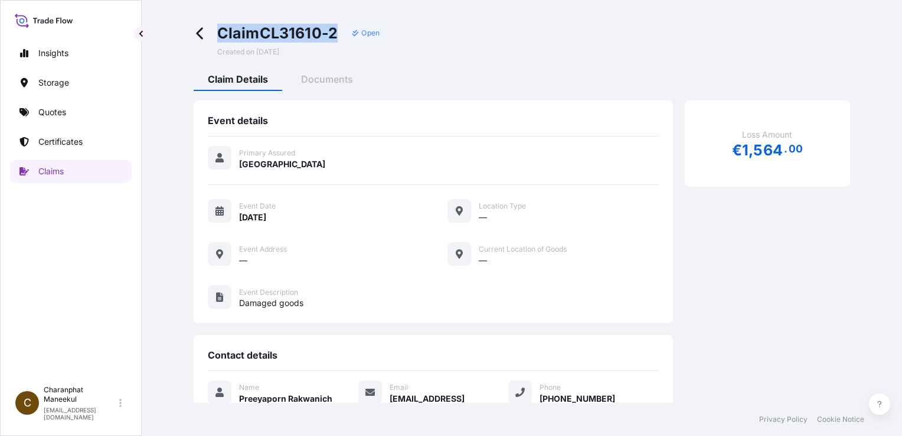
drag, startPoint x: 217, startPoint y: 34, endPoint x: 340, endPoint y: 36, distance: 123.4
click at [340, 36] on div "Claim CL31610-2 Open" at bounding box center [302, 33] width 170 height 19
drag, startPoint x: 340, startPoint y: 36, endPoint x: 326, endPoint y: 34, distance: 14.3
copy span "Claim CL31610-2"
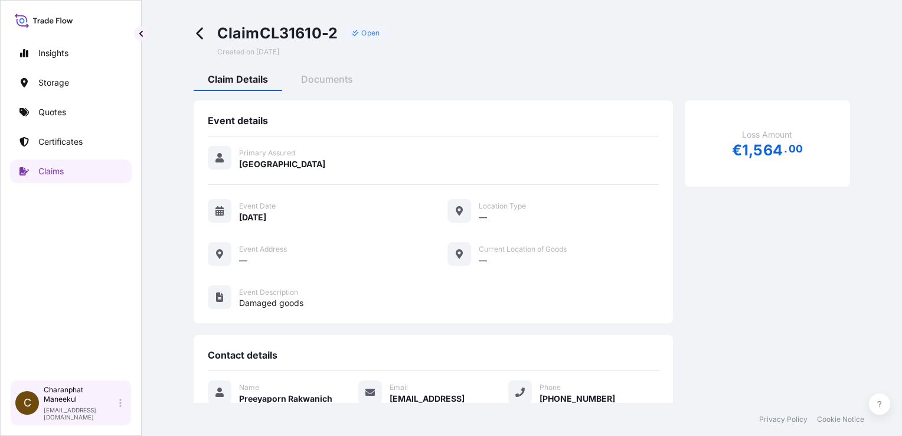
click at [113, 412] on p "[EMAIL_ADDRESS][DOMAIN_NAME]" at bounding box center [80, 413] width 73 height 14
